Goal: Information Seeking & Learning: Understand process/instructions

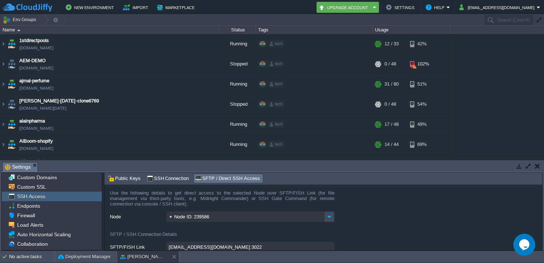
scroll to position [113, 0]
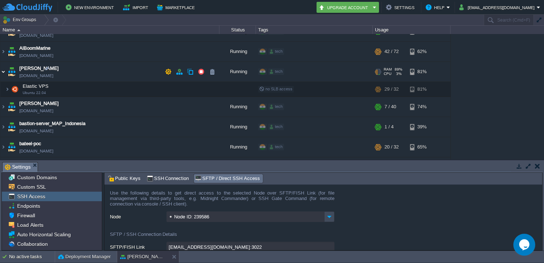
click at [3, 73] on img at bounding box center [3, 72] width 6 height 20
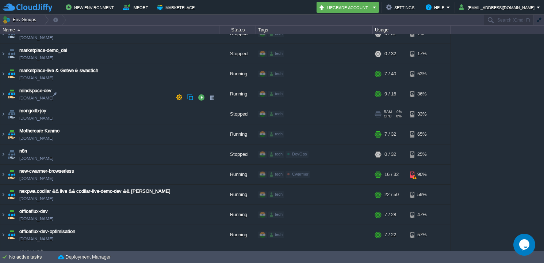
scroll to position [1455, 0]
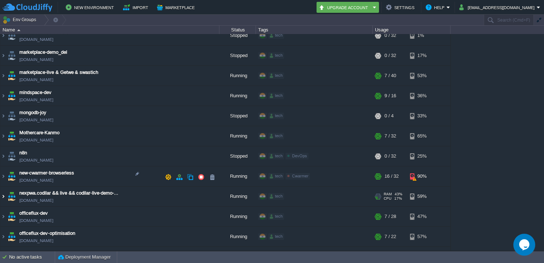
click at [4, 186] on img at bounding box center [3, 196] width 6 height 20
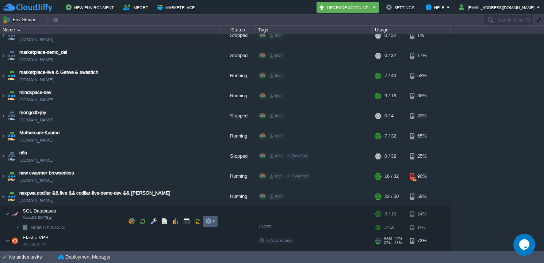
click at [215, 221] on em at bounding box center [210, 221] width 10 height 7
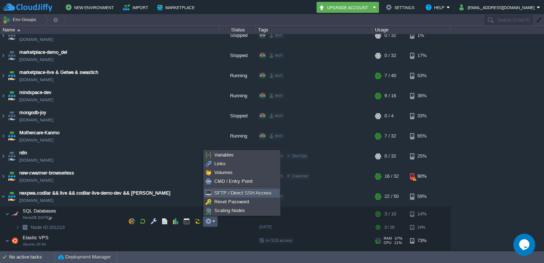
click at [241, 194] on span "SFTP / Direct SSH Access" at bounding box center [242, 192] width 57 height 5
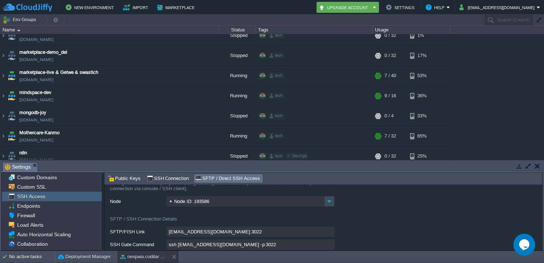
scroll to position [19, 0]
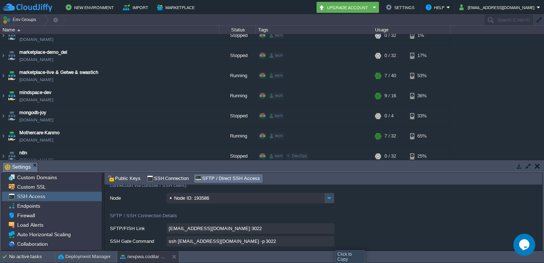
click at [329, 242] on input "ssh [EMAIL_ADDRESS][DOMAIN_NAME] -p 3022" at bounding box center [251, 241] width 168 height 11
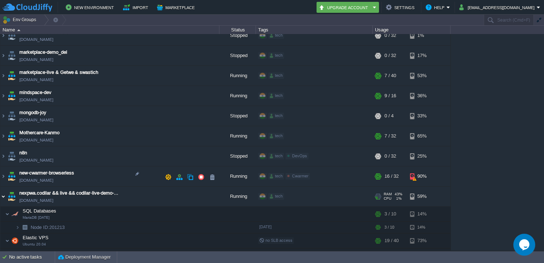
click at [4, 186] on img at bounding box center [3, 196] width 6 height 20
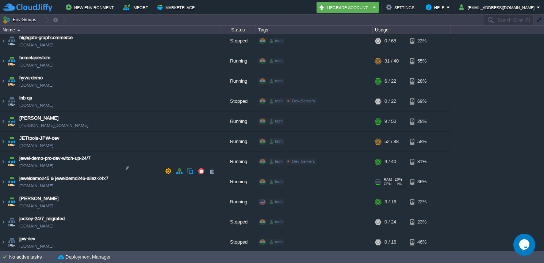
scroll to position [967, 0]
click at [4, 172] on img at bounding box center [3, 182] width 6 height 20
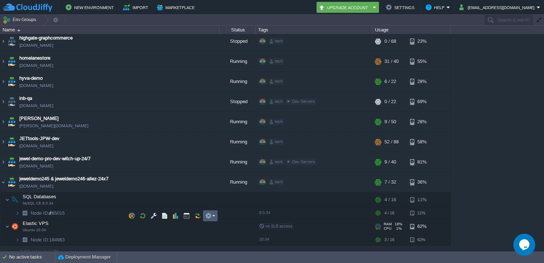
click at [213, 215] on em at bounding box center [210, 215] width 10 height 7
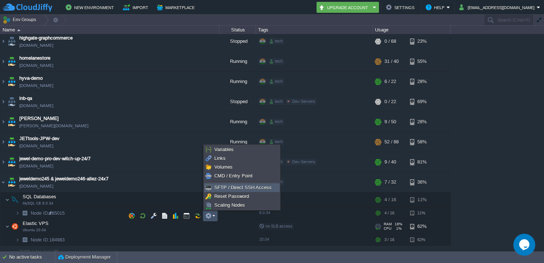
click at [241, 186] on span "SFTP / Direct SSH Access" at bounding box center [242, 186] width 57 height 5
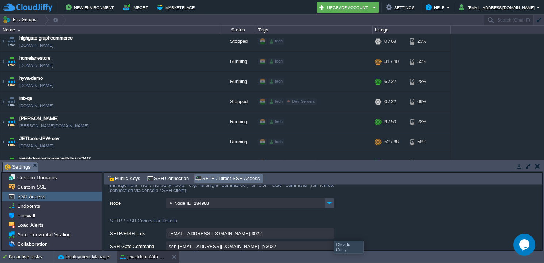
scroll to position [20, 0]
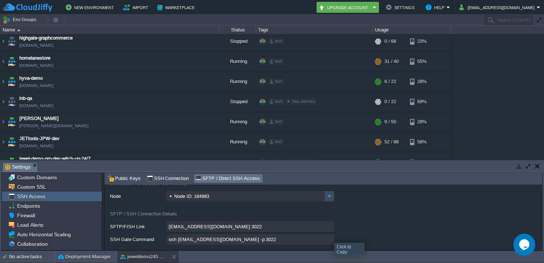
click at [330, 241] on input "ssh [EMAIL_ADDRESS][DOMAIN_NAME] -p 3022" at bounding box center [251, 239] width 168 height 11
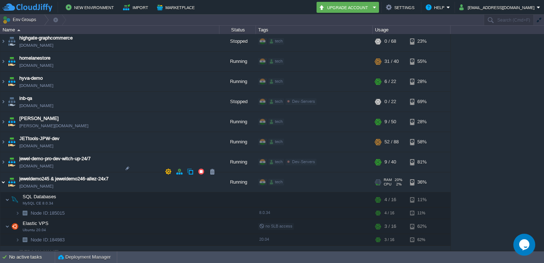
click at [5, 172] on img at bounding box center [3, 182] width 6 height 20
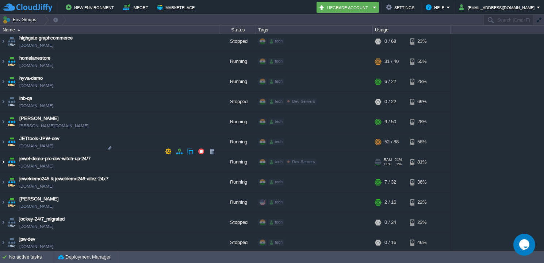
click at [4, 152] on img at bounding box center [3, 162] width 6 height 20
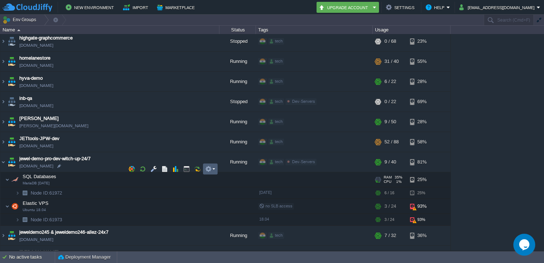
click at [213, 169] on em at bounding box center [210, 168] width 10 height 7
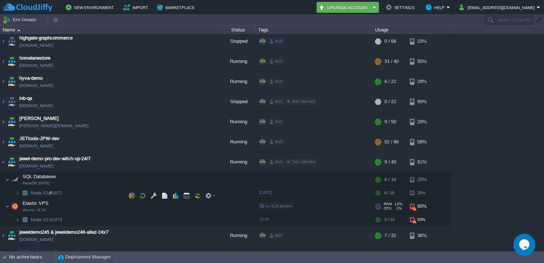
click at [124, 199] on td "Elastic VPS Ubuntu 18.04" at bounding box center [109, 206] width 219 height 15
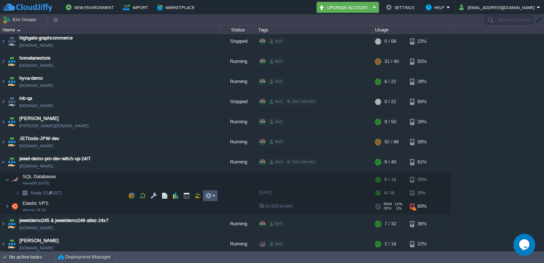
click at [212, 194] on button "button" at bounding box center [208, 195] width 7 height 7
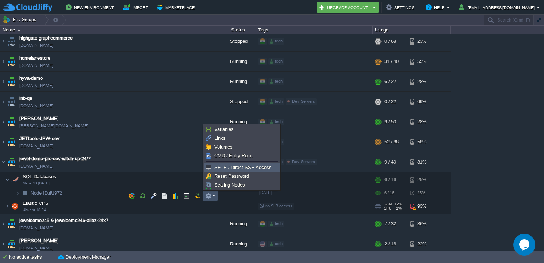
click at [241, 165] on span "SFTP / Direct SSH Access" at bounding box center [242, 166] width 57 height 5
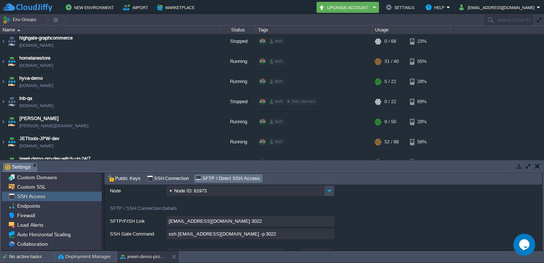
scroll to position [32, 0]
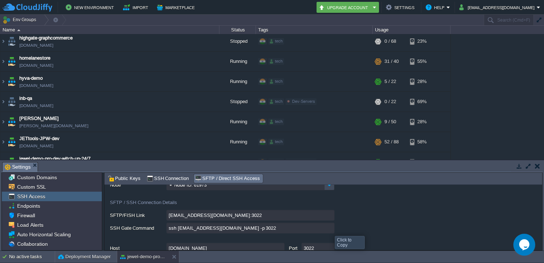
click at [330, 229] on input "ssh [EMAIL_ADDRESS][DOMAIN_NAME] -p 3022" at bounding box center [251, 227] width 168 height 11
type textarea "ssh [EMAIL_ADDRESS][DOMAIN_NAME] -p 3022"
